Goal: Transaction & Acquisition: Purchase product/service

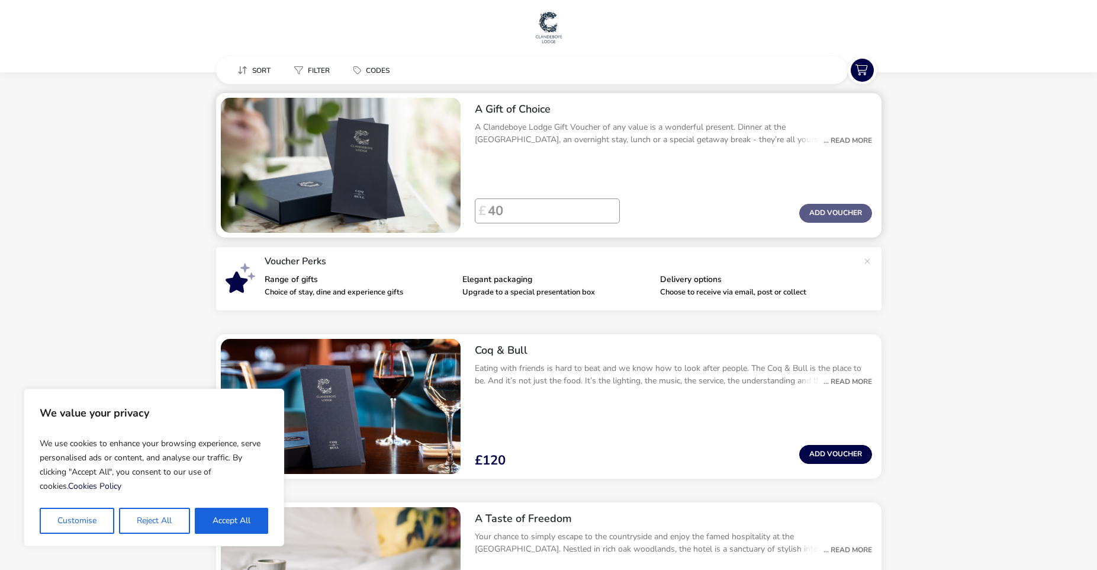
click at [850, 136] on div "... Read More" at bounding box center [845, 140] width 54 height 11
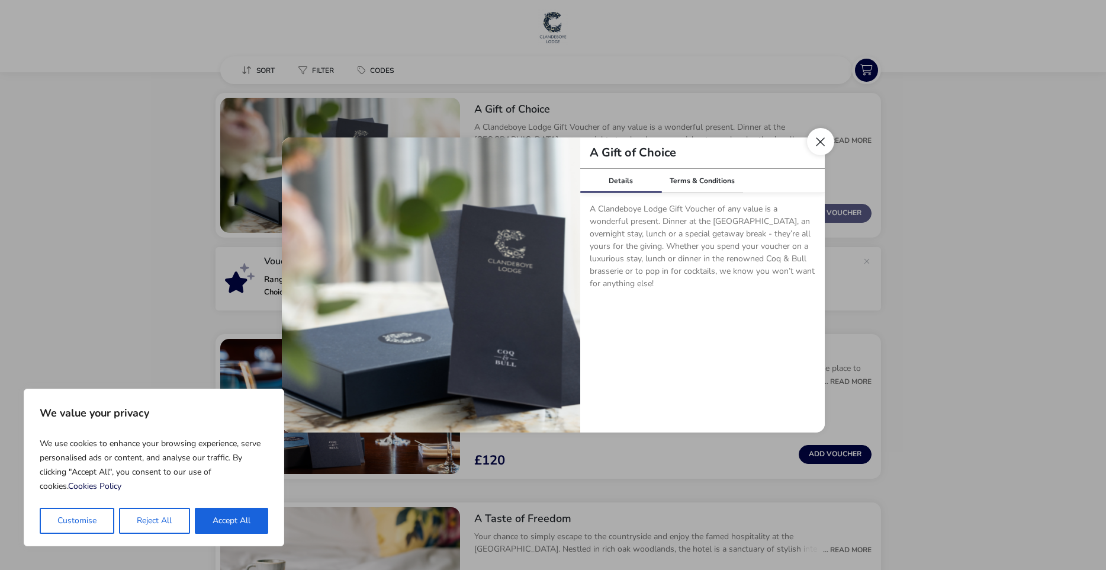
click at [819, 140] on button "Close dialog" at bounding box center [820, 141] width 27 height 27
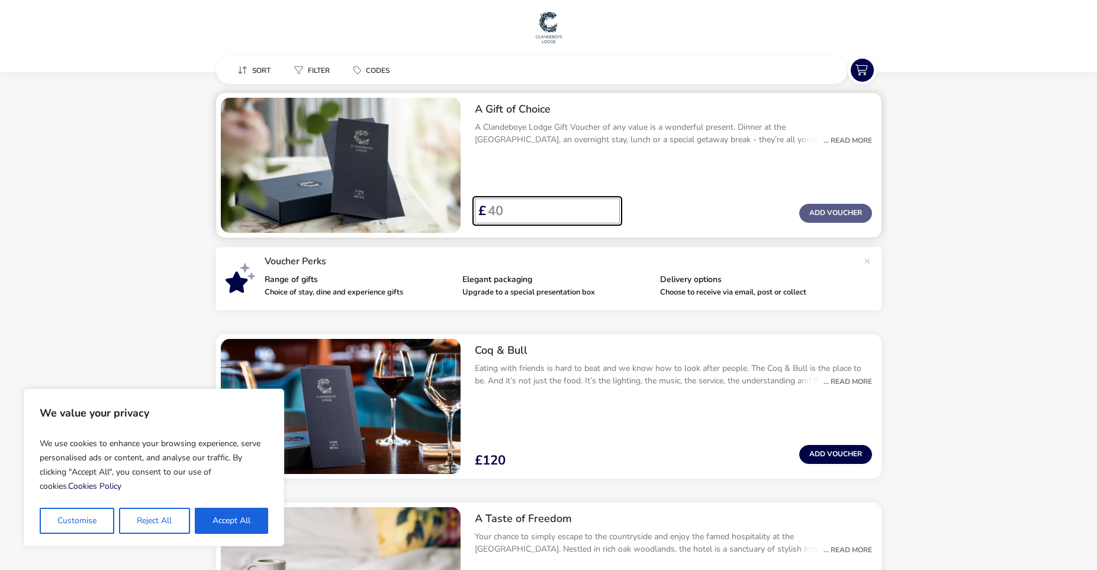
click at [531, 206] on input "Voucher Price" at bounding box center [548, 210] width 124 height 25
click at [611, 207] on p-inputgroup "£" at bounding box center [547, 210] width 145 height 25
drag, startPoint x: 611, startPoint y: 207, endPoint x: 605, endPoint y: 204, distance: 6.4
click at [605, 204] on input "40" at bounding box center [548, 210] width 124 height 25
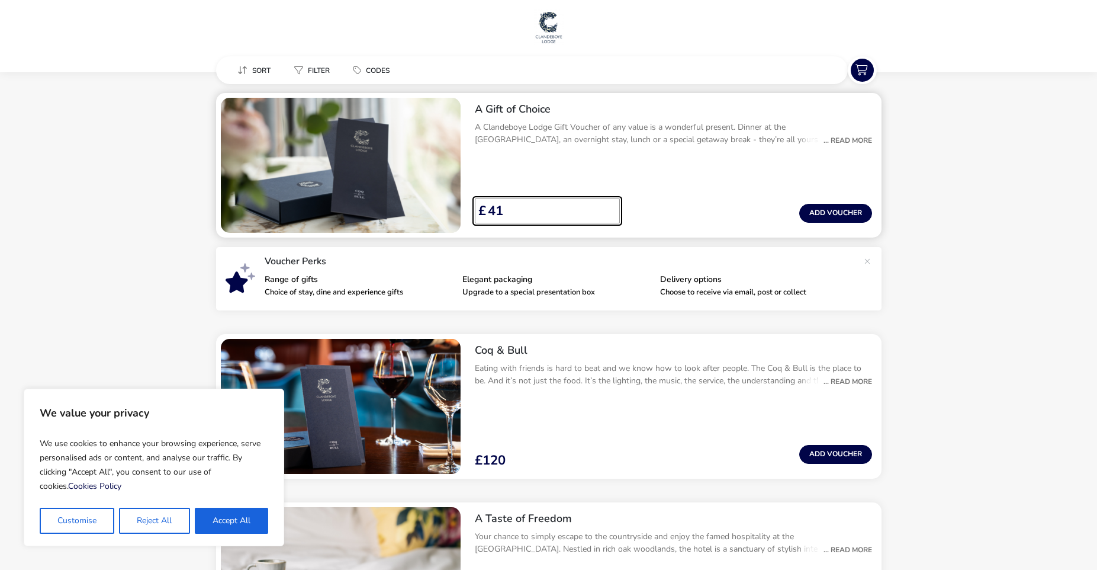
click at [605, 204] on input "41" at bounding box center [548, 210] width 124 height 25
click at [605, 204] on input "42" at bounding box center [548, 210] width 124 height 25
click at [605, 204] on input "43" at bounding box center [548, 210] width 124 height 25
click at [605, 204] on input "44" at bounding box center [548, 210] width 124 height 25
click at [605, 204] on input "45" at bounding box center [548, 210] width 124 height 25
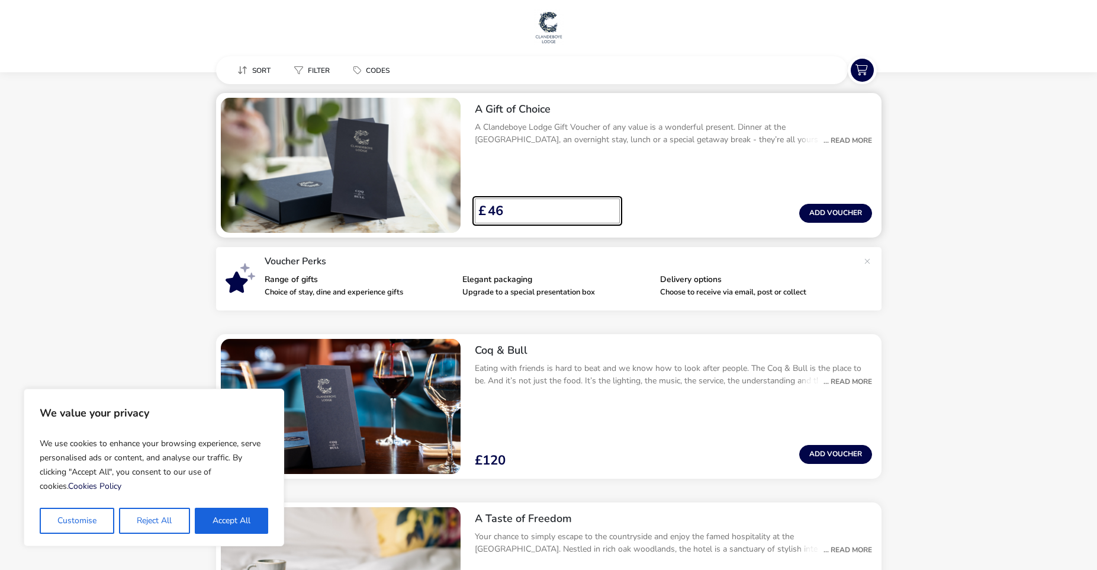
click at [605, 204] on input "46" at bounding box center [548, 210] width 124 height 25
click at [605, 204] on input "47" at bounding box center [548, 210] width 124 height 25
click at [605, 204] on input "48" at bounding box center [548, 210] width 124 height 25
click at [605, 204] on input "49" at bounding box center [548, 210] width 124 height 25
click at [605, 204] on input "50" at bounding box center [548, 210] width 124 height 25
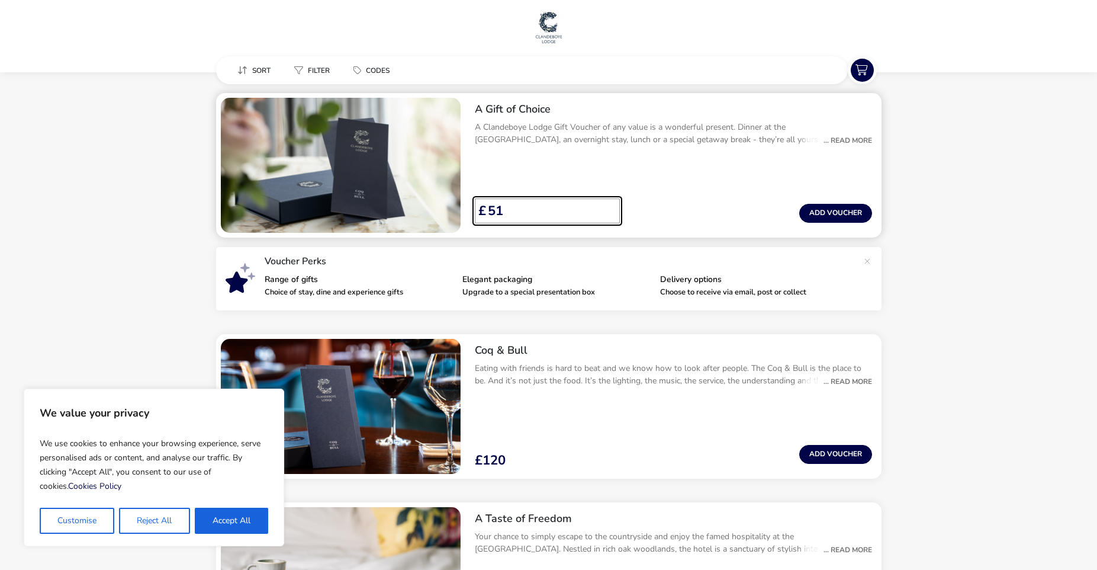
click at [605, 204] on input "51" at bounding box center [548, 210] width 124 height 25
click at [605, 204] on input "52" at bounding box center [548, 210] width 124 height 25
click at [605, 204] on input "53" at bounding box center [548, 210] width 124 height 25
click at [605, 204] on input "54" at bounding box center [548, 210] width 124 height 25
click at [605, 204] on input "55" at bounding box center [548, 210] width 124 height 25
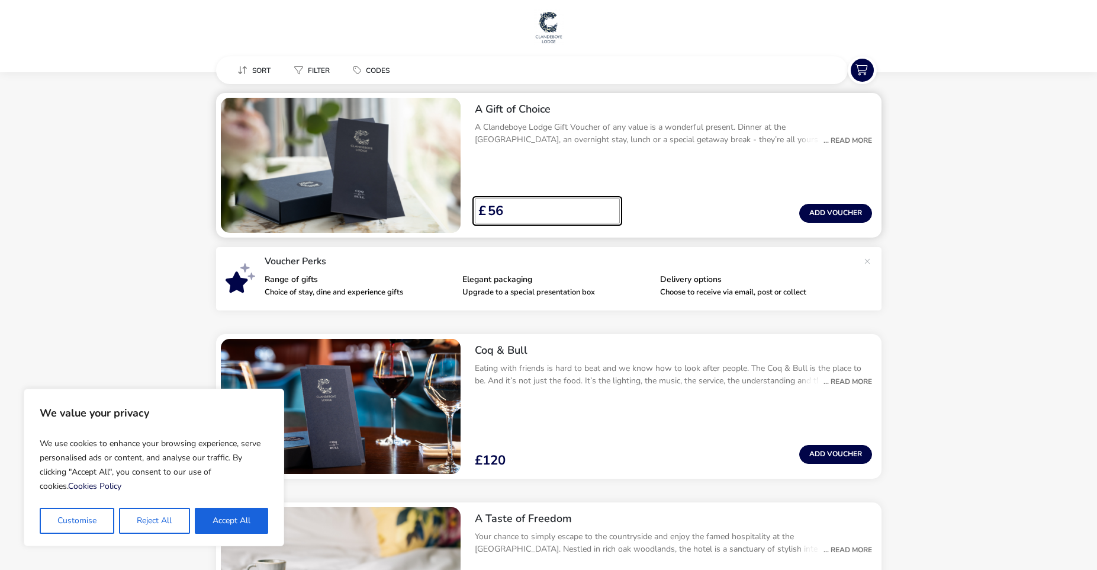
click at [605, 204] on input "56" at bounding box center [548, 210] width 124 height 25
click at [605, 204] on input "57" at bounding box center [548, 210] width 124 height 25
click at [605, 204] on input "58" at bounding box center [548, 210] width 124 height 25
click at [605, 204] on input "59" at bounding box center [548, 210] width 124 height 25
type input "60"
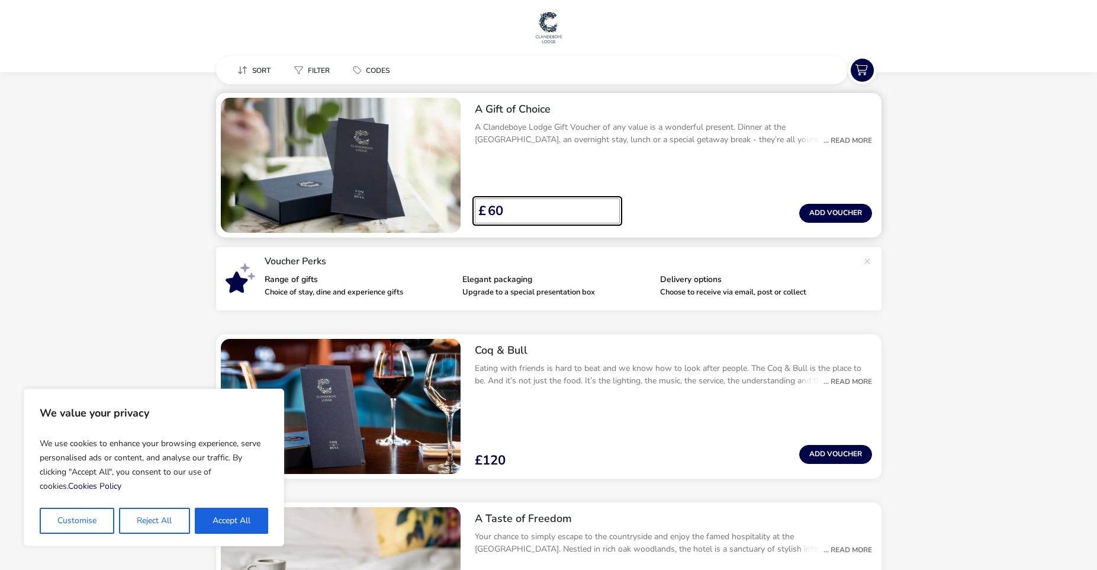
click at [605, 204] on input "60" at bounding box center [548, 210] width 124 height 25
click at [808, 209] on button "Add Voucher" at bounding box center [835, 213] width 73 height 19
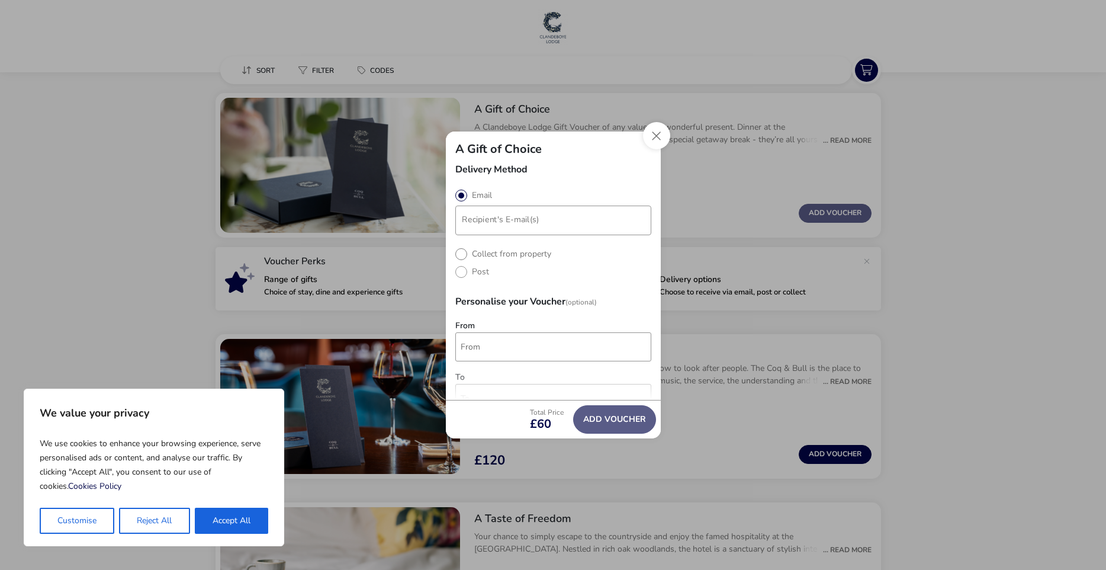
click at [460, 254] on label "Collect from property" at bounding box center [503, 253] width 96 height 11
radio input "true"
radio input "false"
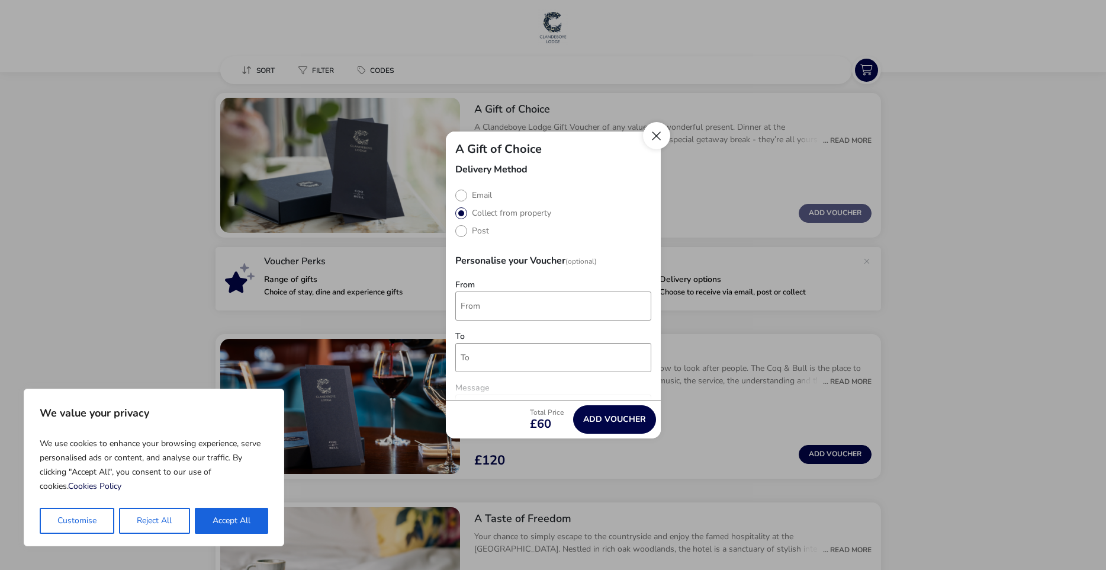
click at [654, 136] on button "Close" at bounding box center [656, 135] width 27 height 27
